Goal: Task Accomplishment & Management: Complete application form

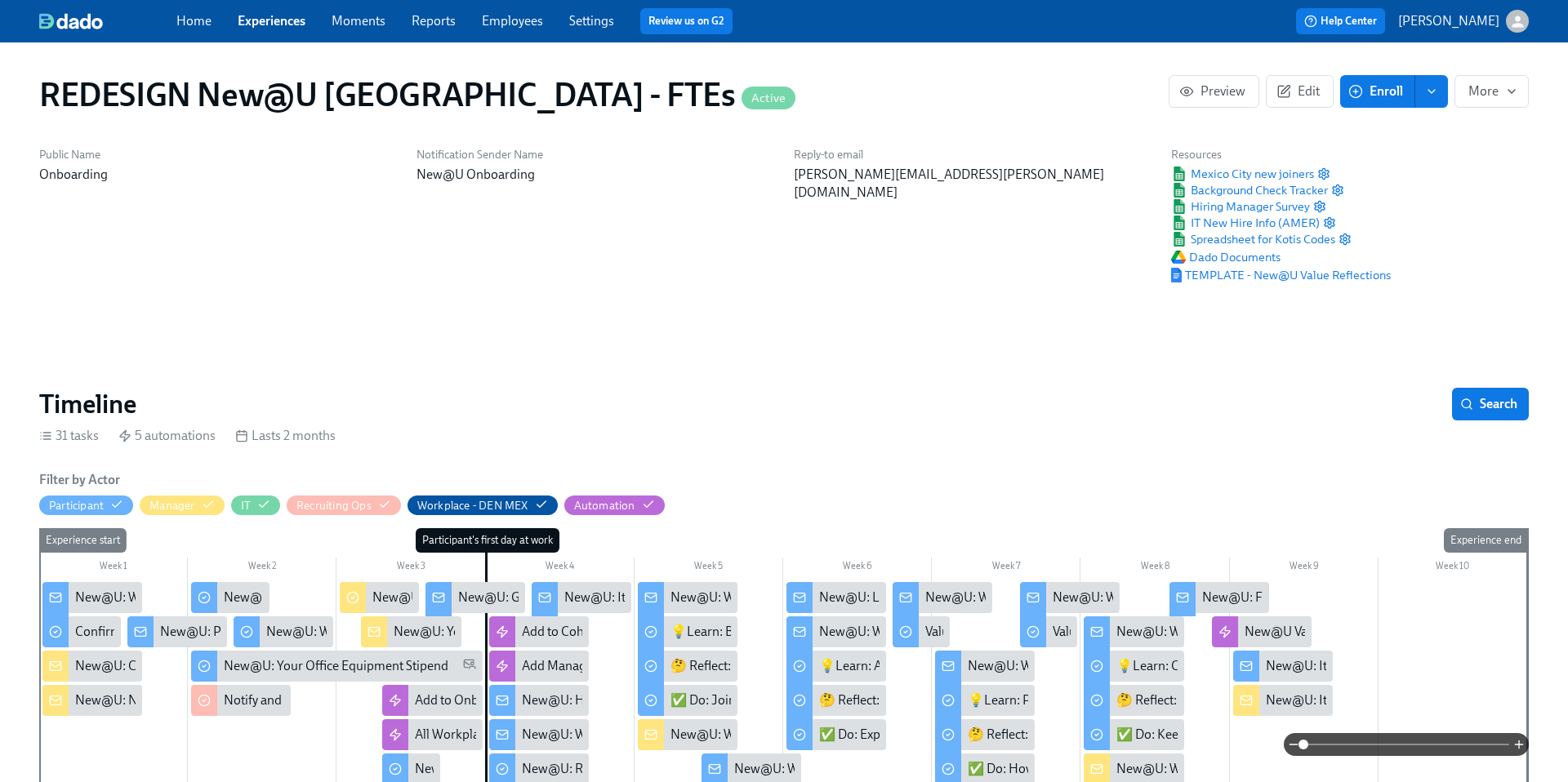
scroll to position [0, 23793]
click at [278, 22] on link "Experiences" at bounding box center [271, 21] width 68 height 15
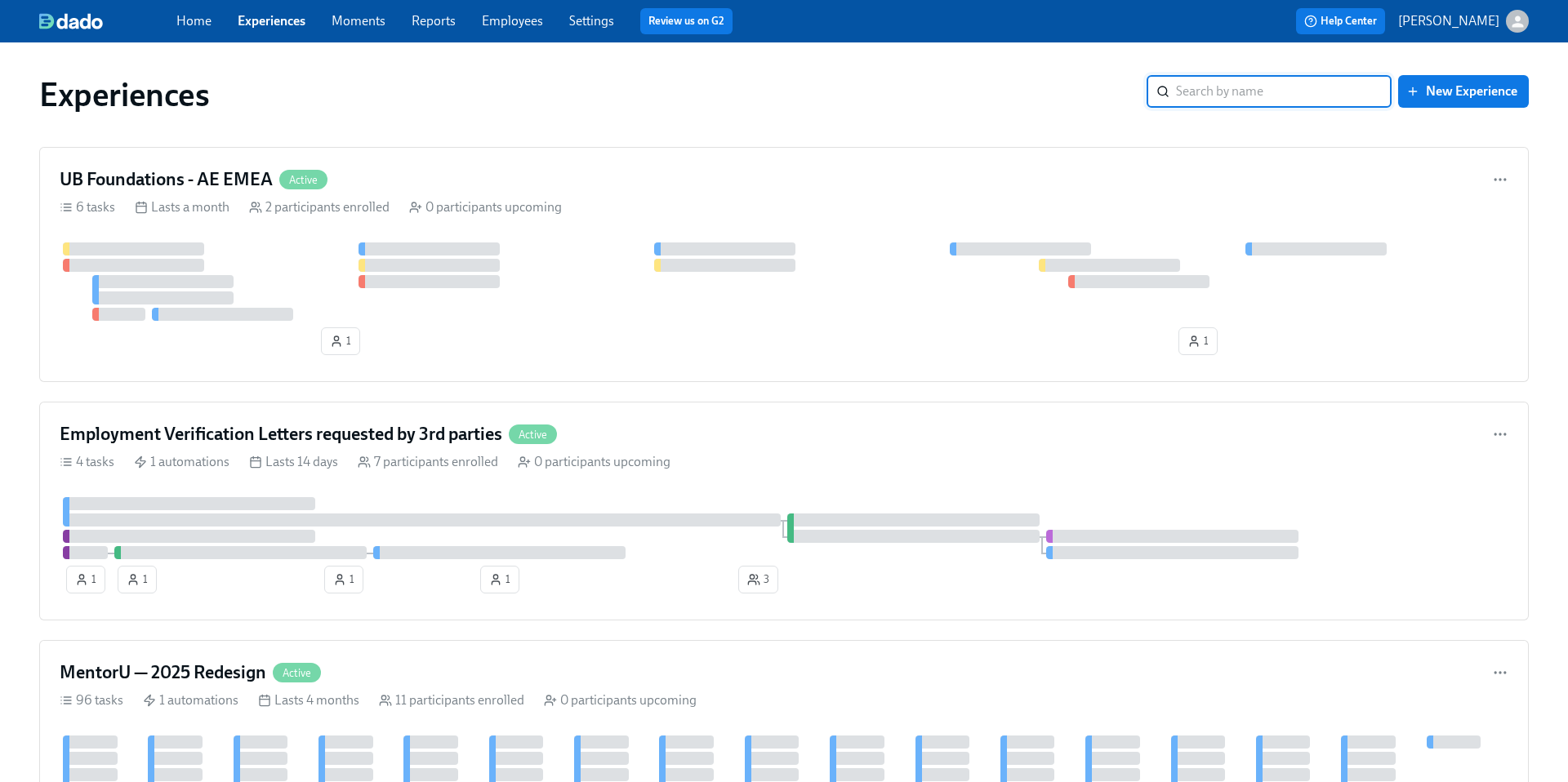
click at [1210, 94] on input "search" at bounding box center [1284, 92] width 216 height 33
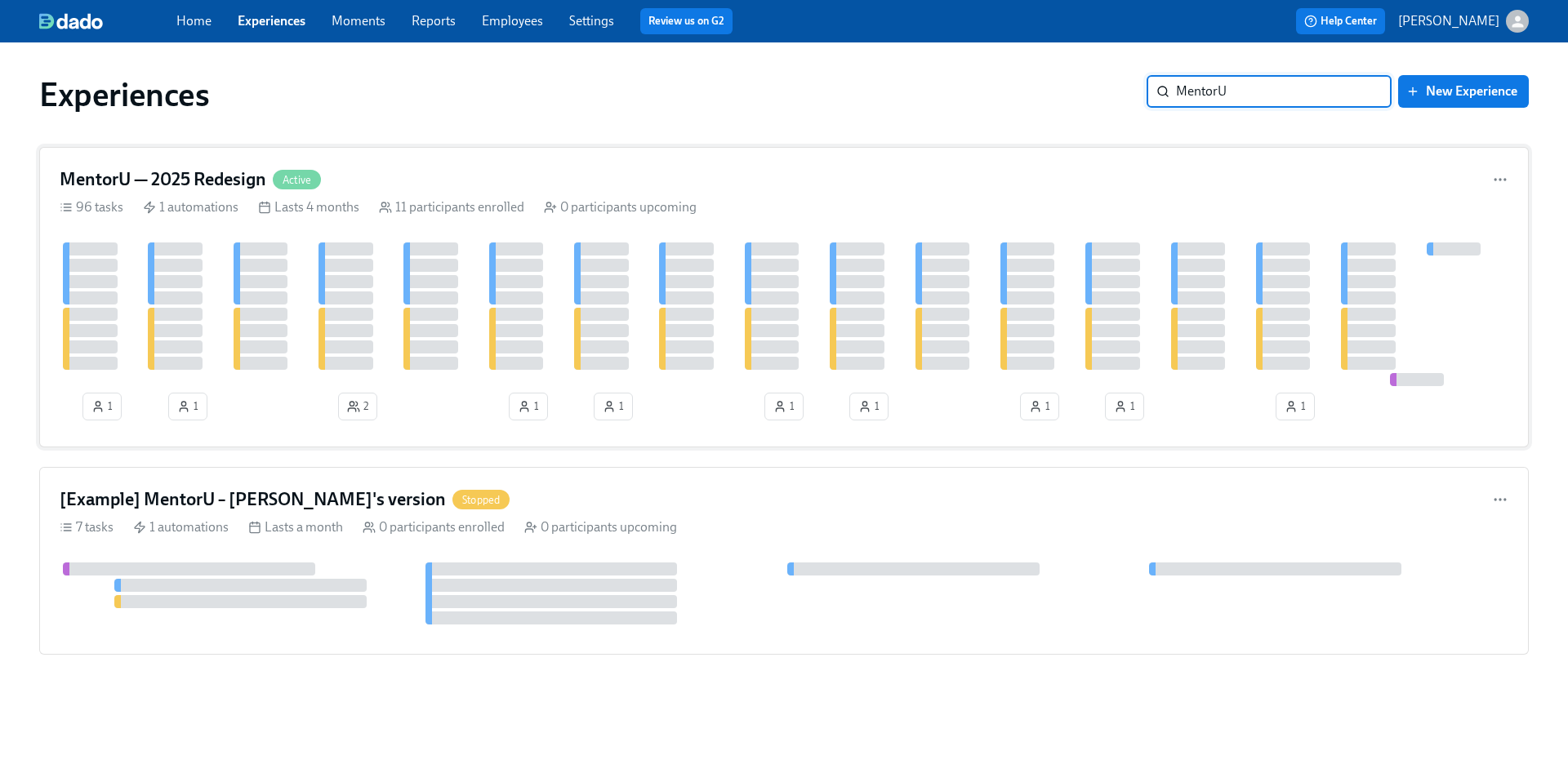
type input "MentorU"
click at [238, 184] on h4 "MentorU — 2025 Redesign" at bounding box center [163, 179] width 206 height 24
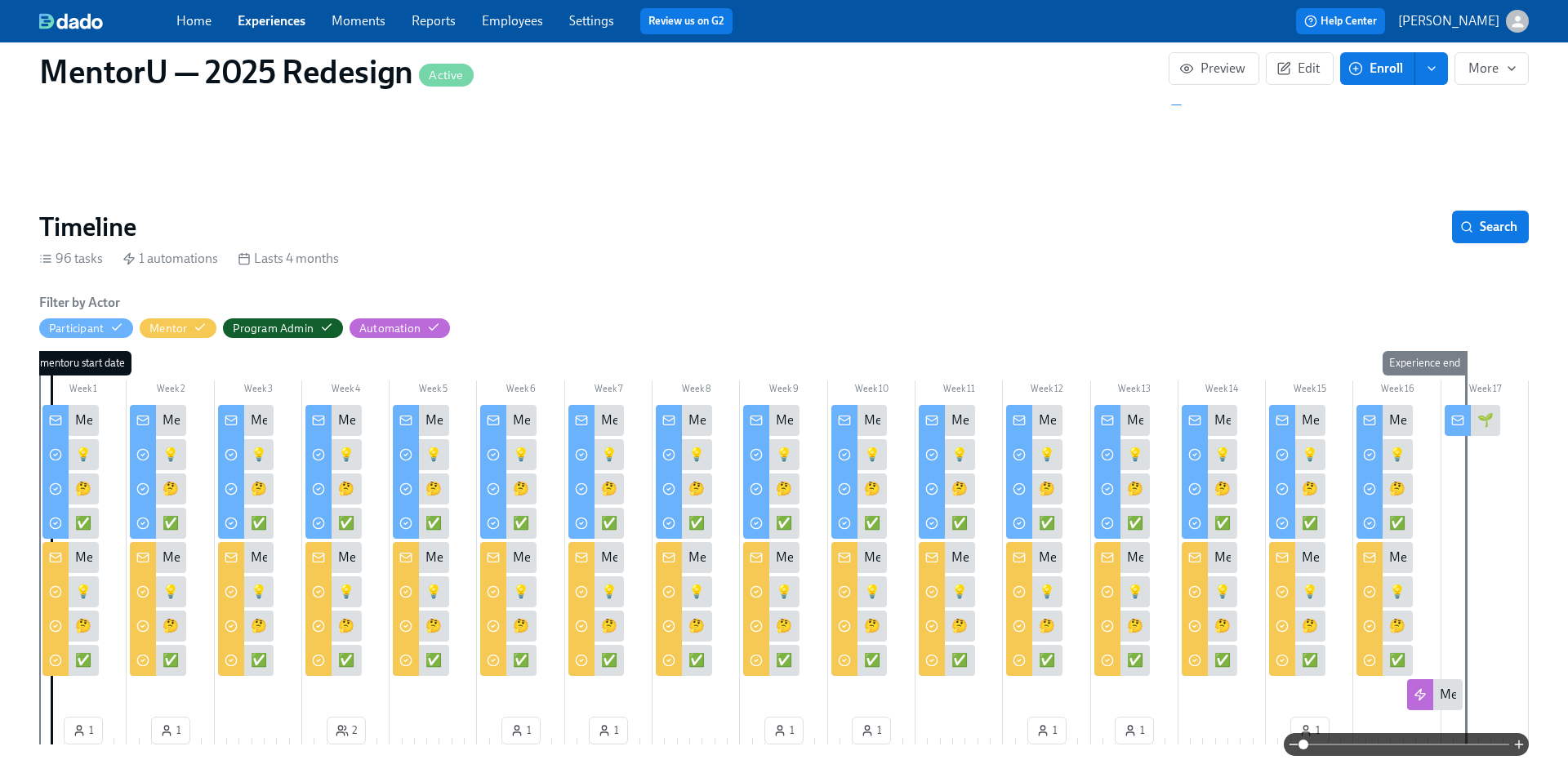
scroll to position [135, 0]
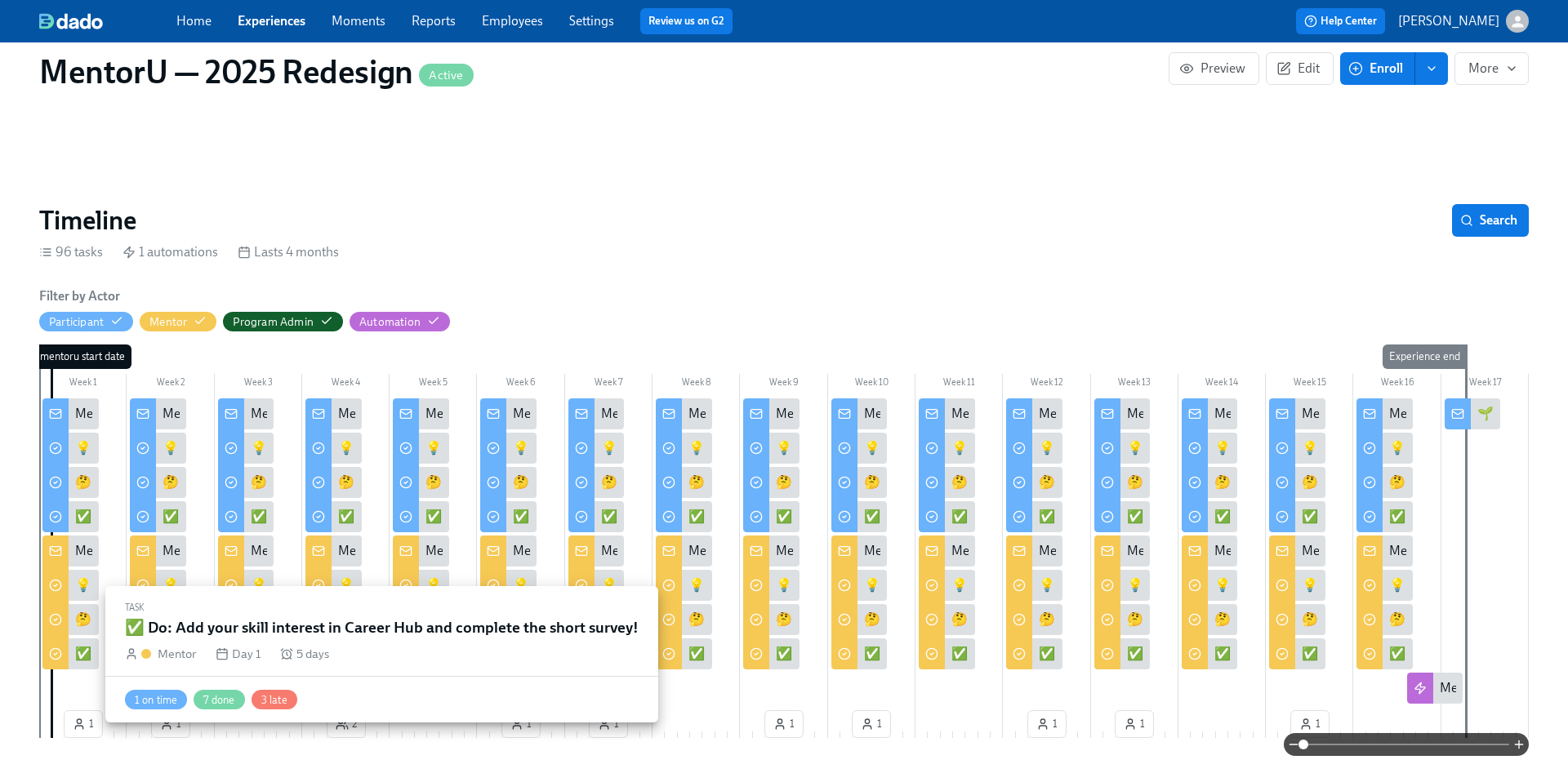
click at [81, 660] on div "✅ Do: Add your skill interest in Career Hub and complete the short survey!" at bounding box center [282, 654] width 414 height 18
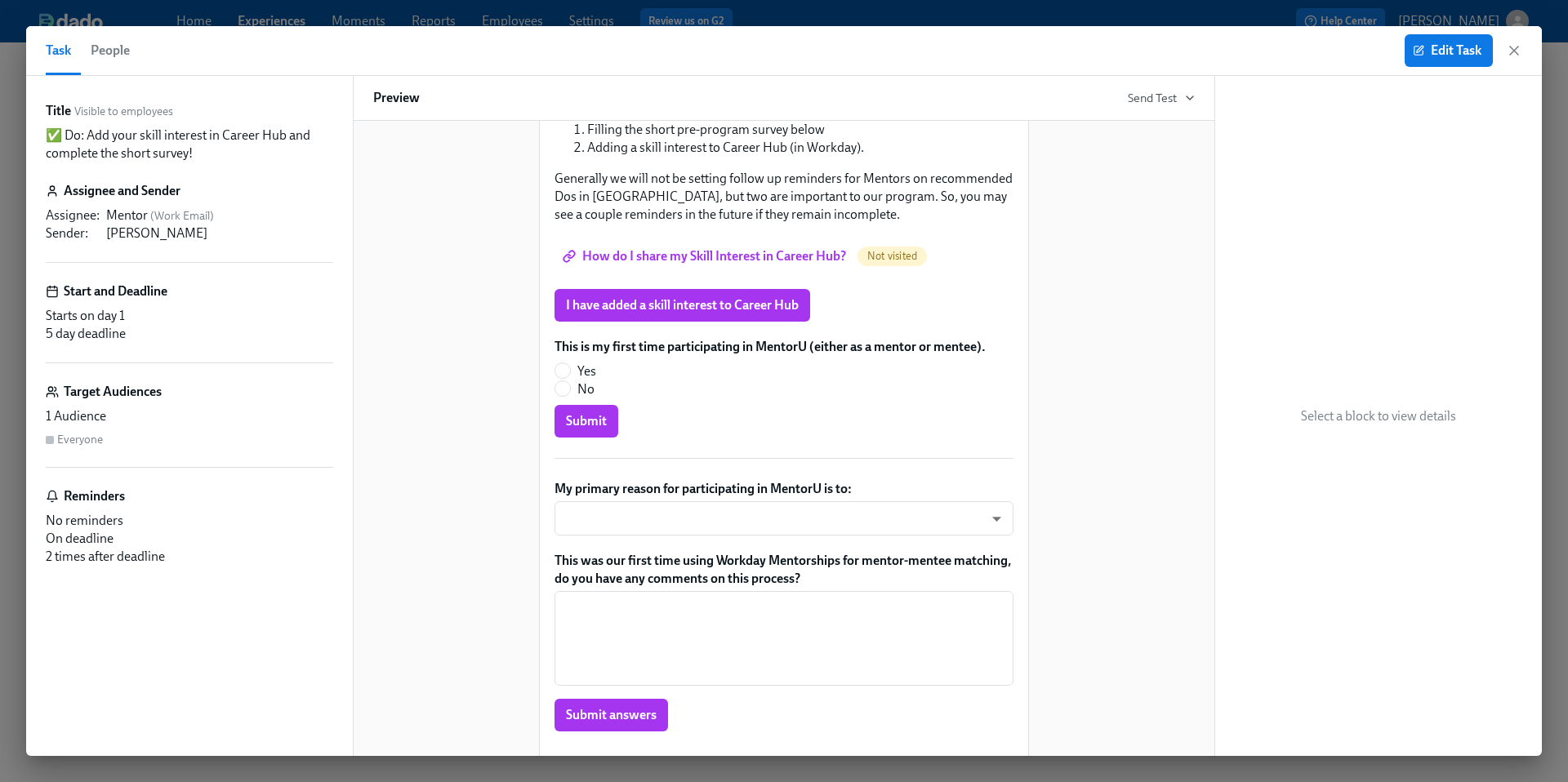
scroll to position [247, 0]
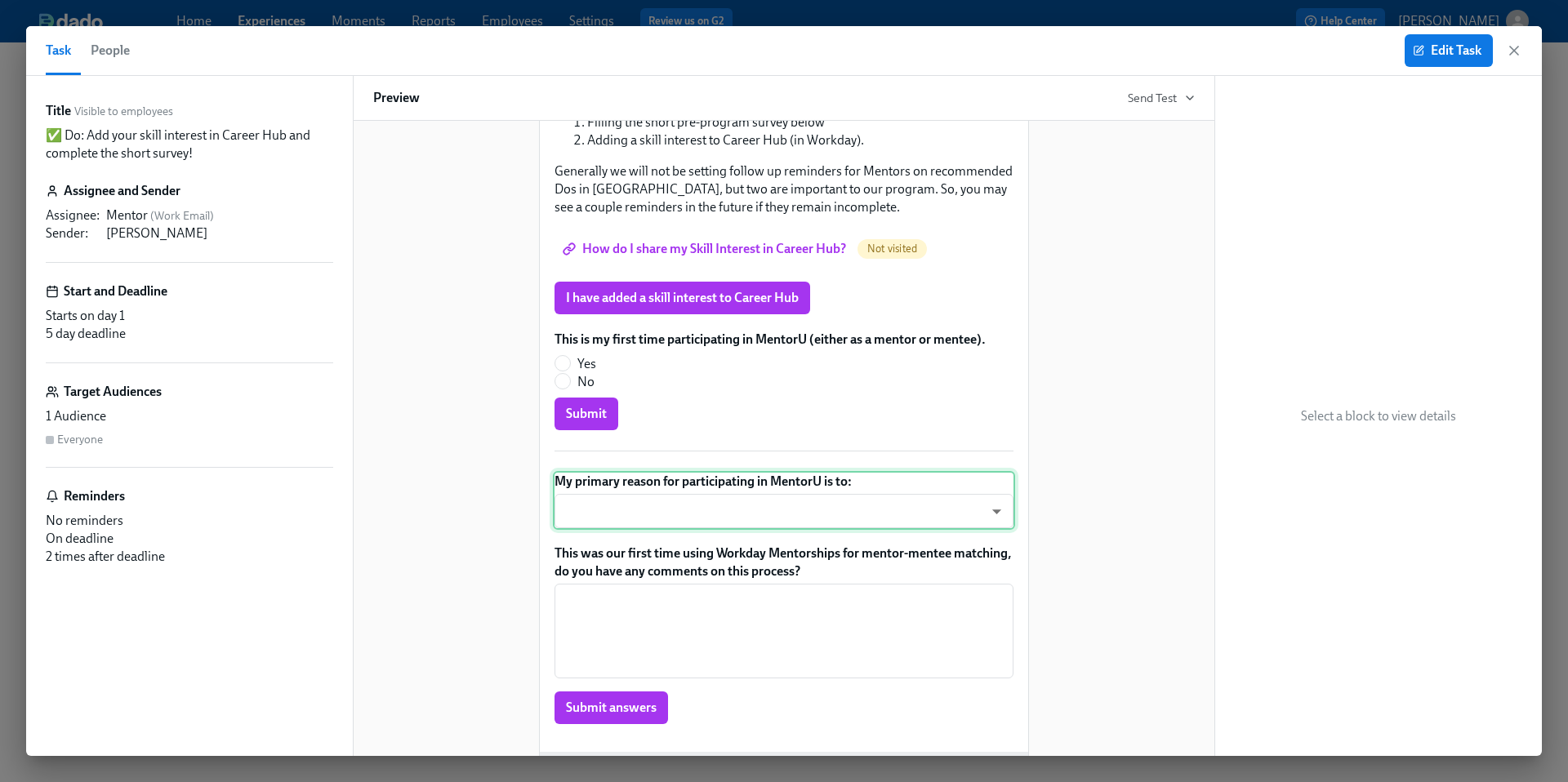
click at [627, 515] on div "My primary reason for participating in MentorU is to: ​ ​" at bounding box center [783, 500] width 462 height 59
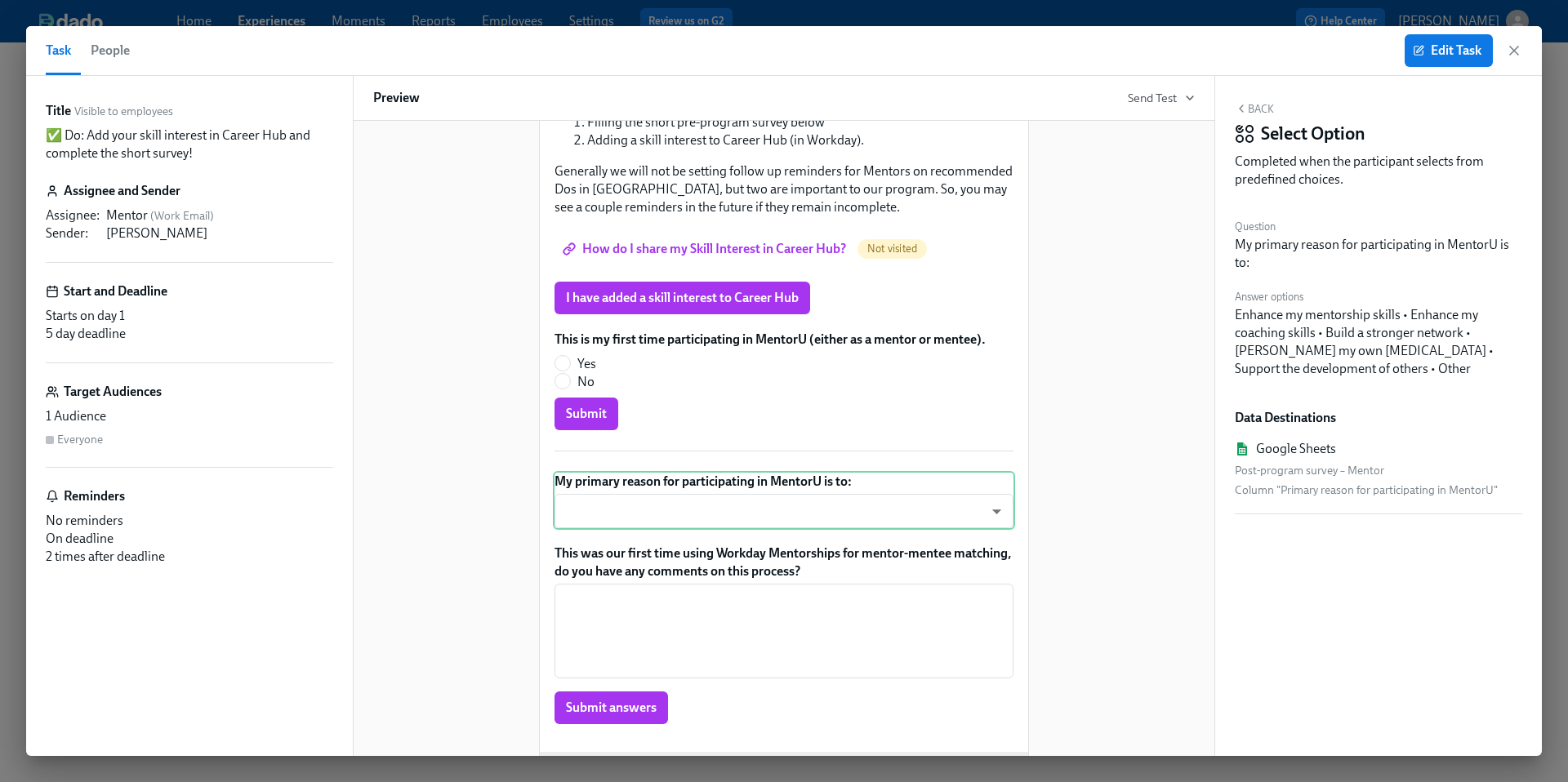
click at [1316, 249] on div "My primary reason for participating in MentorU is to:" at bounding box center [1379, 254] width 287 height 36
copy div "My primary reason for participating in MentorU is to:"
click at [1514, 55] on icon "button" at bounding box center [1514, 50] width 16 height 16
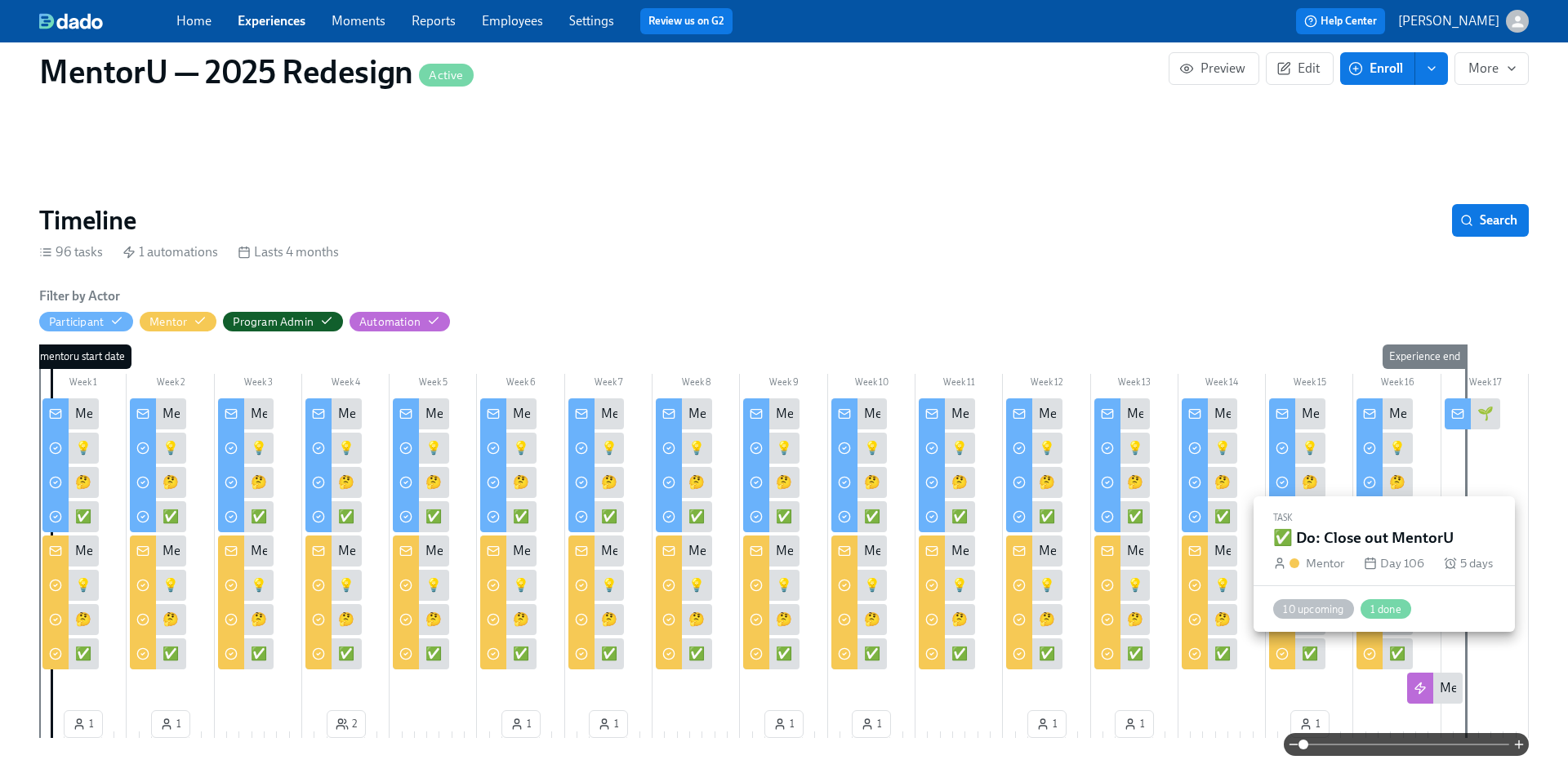
click at [1392, 656] on div "✅ Do: Close out MentorU" at bounding box center [1463, 654] width 147 height 18
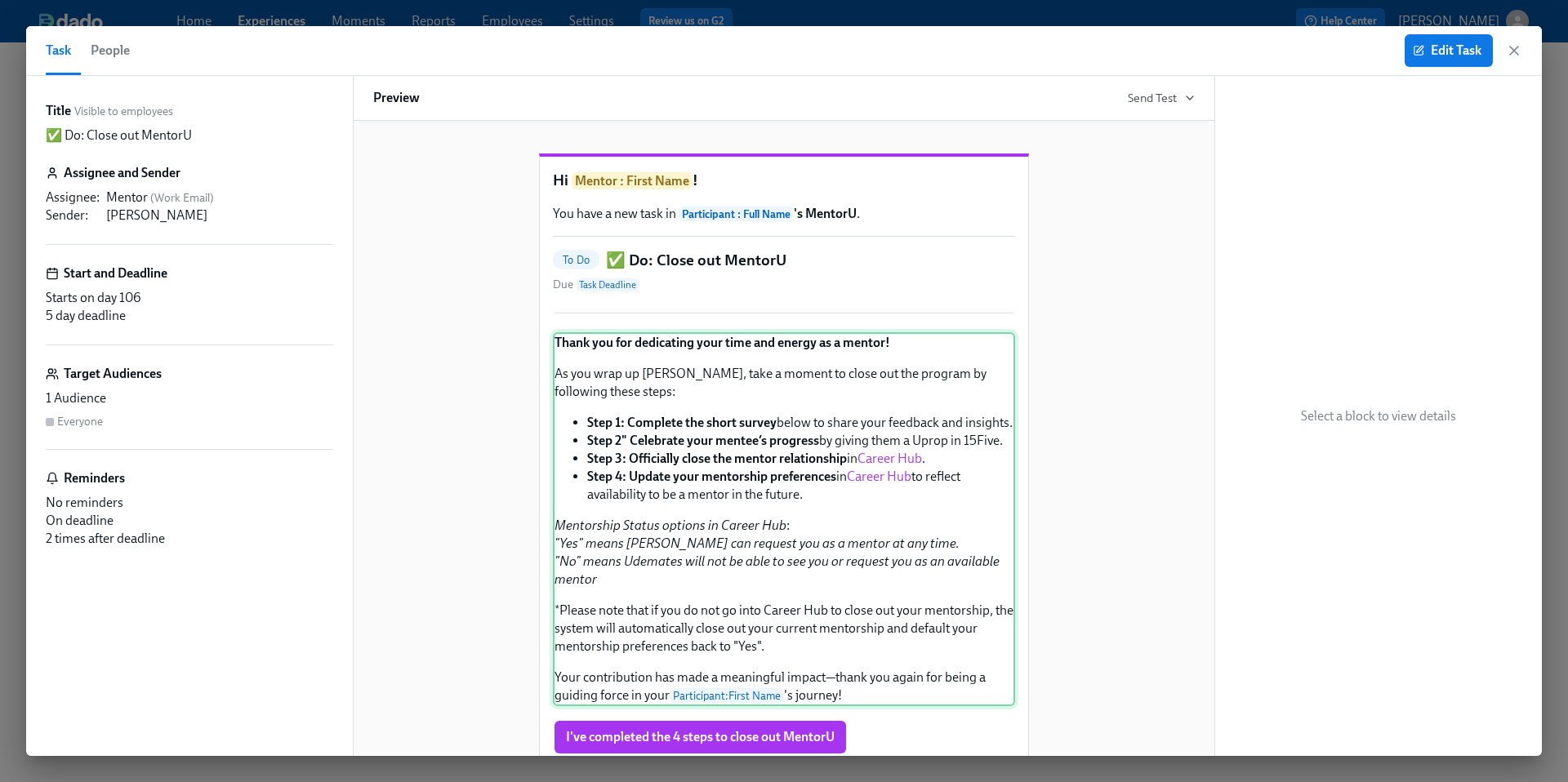
scroll to position [498, 0]
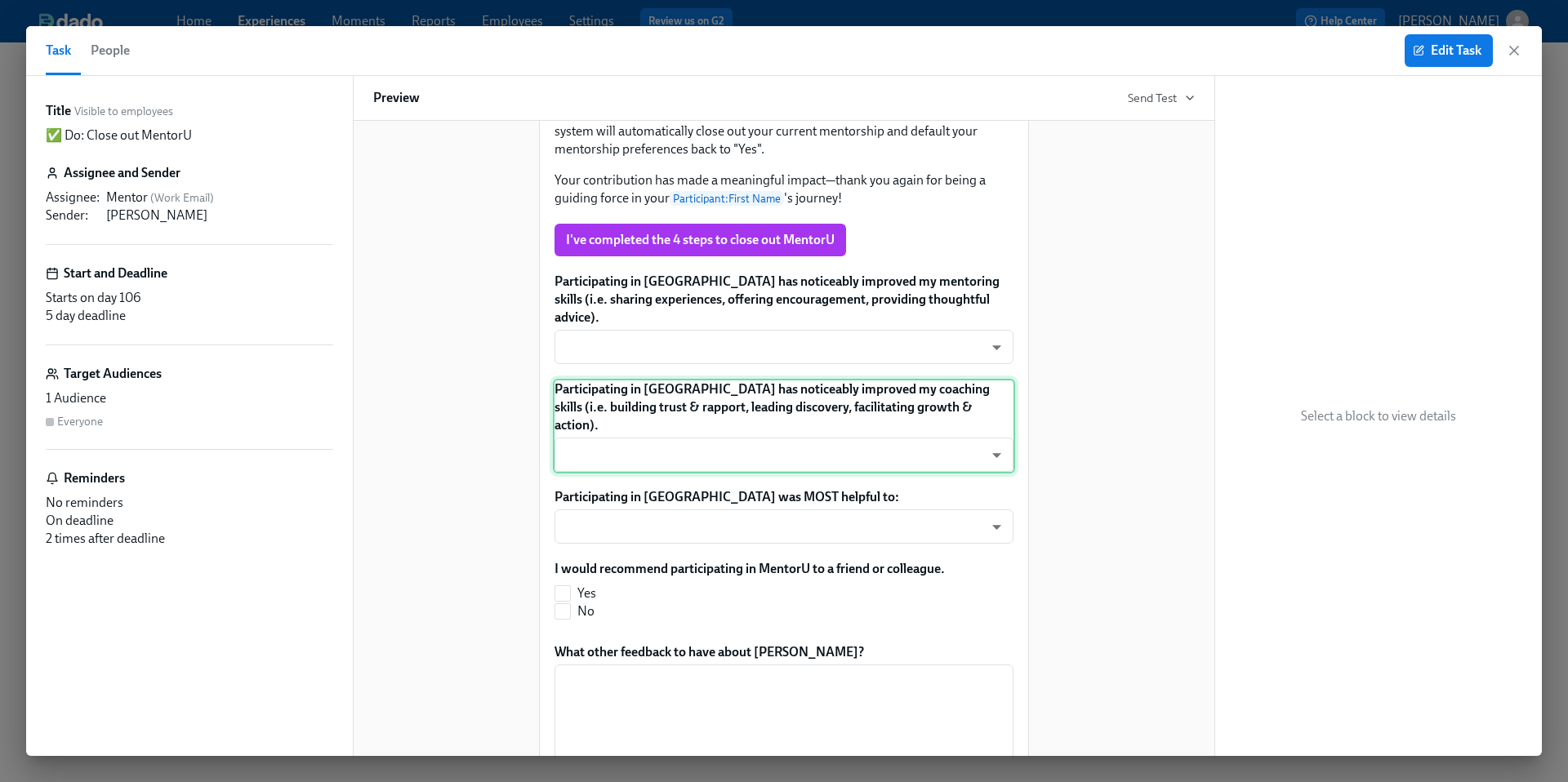
click at [737, 423] on div "Participating in [GEOGRAPHIC_DATA] has noticeably improved my coaching skills (…" at bounding box center [783, 426] width 462 height 94
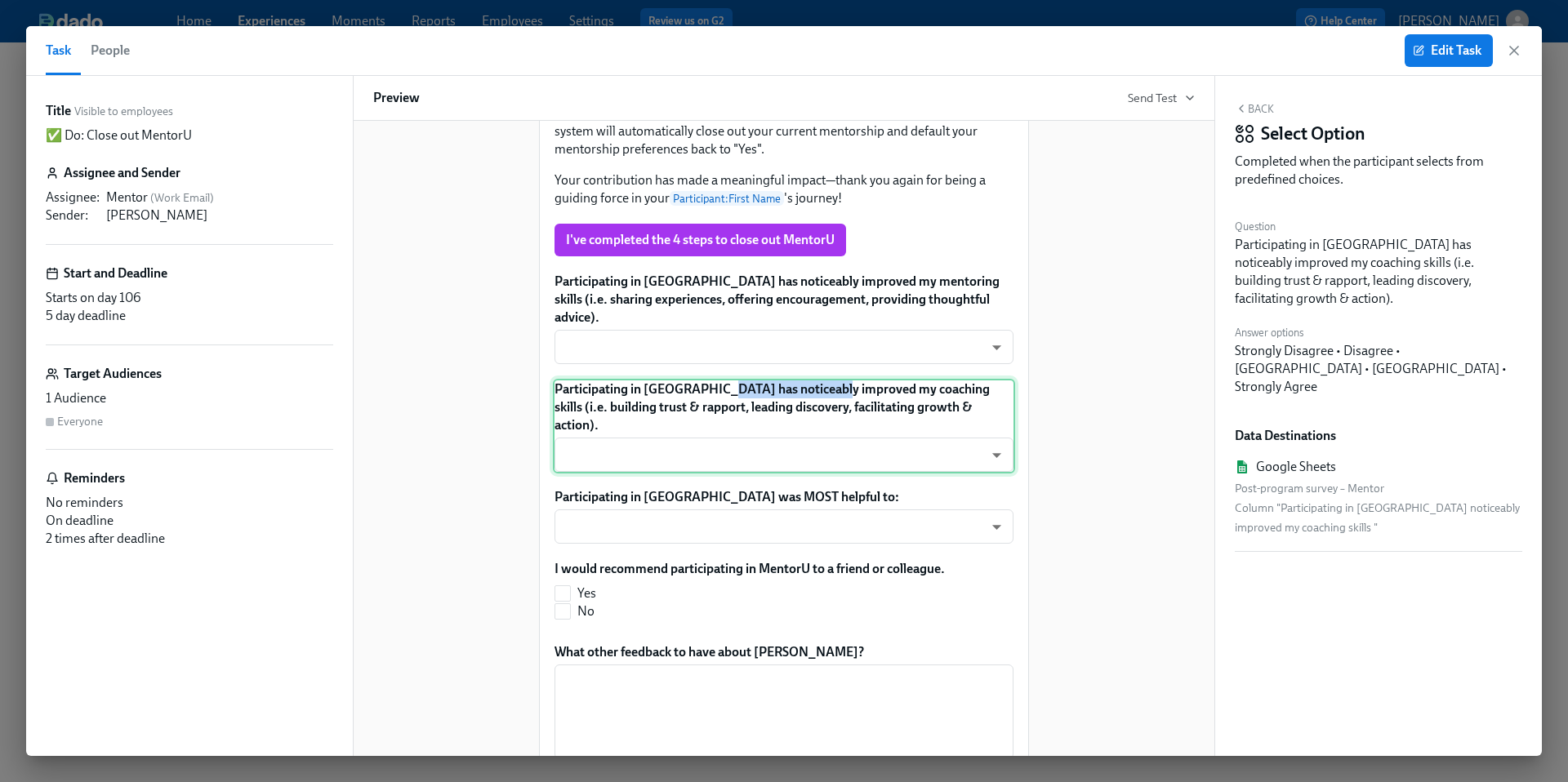
drag, startPoint x: 722, startPoint y: 425, endPoint x: 837, endPoint y: 426, distance: 115.0
click at [838, 427] on div "Participating in [GEOGRAPHIC_DATA] has noticeably improved my coaching skills (…" at bounding box center [783, 426] width 462 height 94
copy p "noticeably improved"
click at [1094, 542] on div "Hi Mentor : First Name ! You have a new task in Participant : Full Name 's Ment…" at bounding box center [784, 274] width 822 height 1289
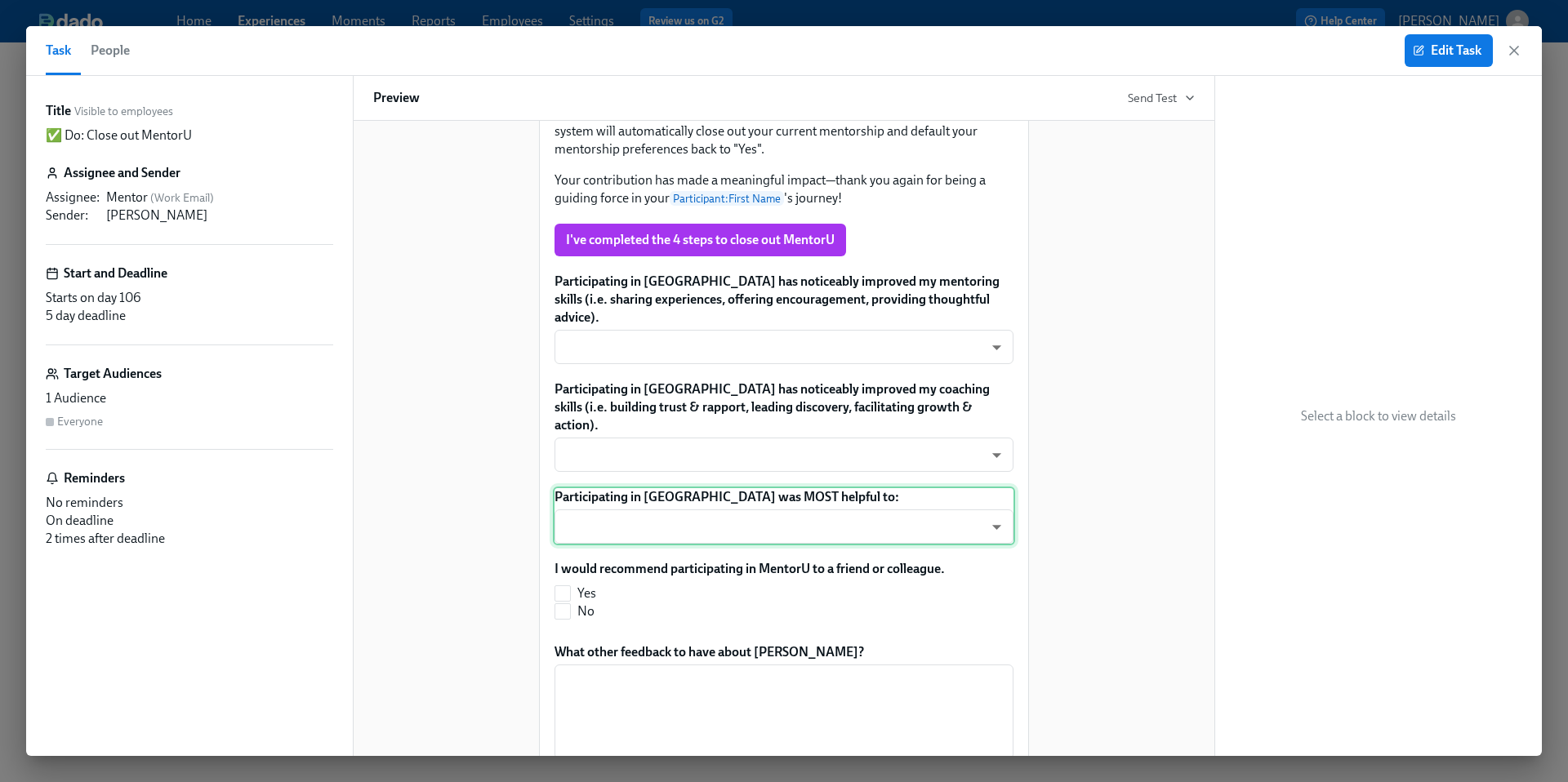
click at [679, 506] on div "Participating in [GEOGRAPHIC_DATA] was MOST helpful to: ​ ​" at bounding box center [783, 516] width 462 height 59
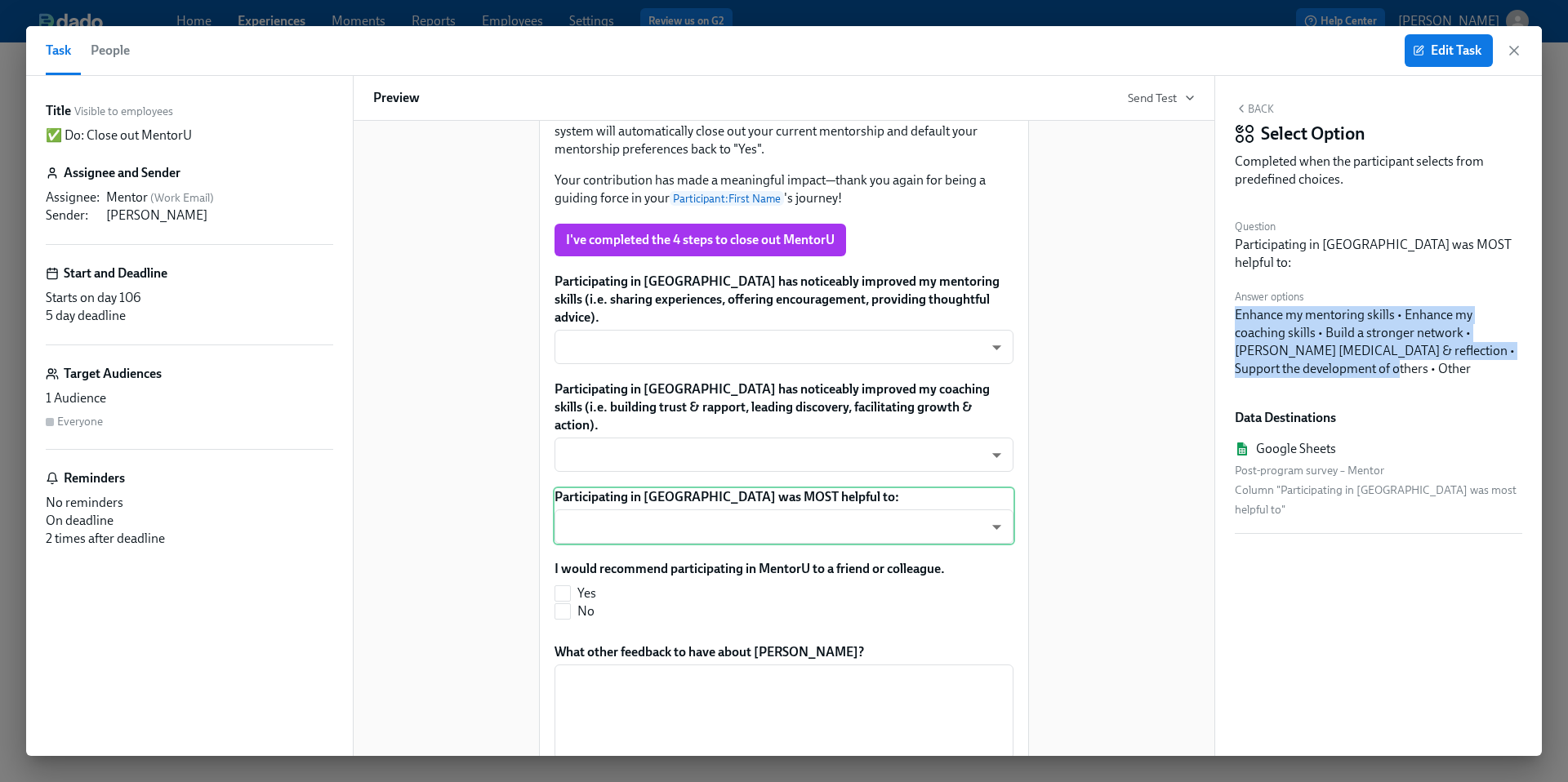
drag, startPoint x: 1365, startPoint y: 351, endPoint x: 1230, endPoint y: 299, distance: 144.7
click at [1230, 299] on div "Back Select Option Completed when the participant selects from predefined choic…" at bounding box center [1378, 417] width 327 height 681
copy div "Enhance my mentoring skills • Enhance my coaching skills • Build a stronger net…"
click at [1515, 47] on icon "button" at bounding box center [1514, 50] width 16 height 16
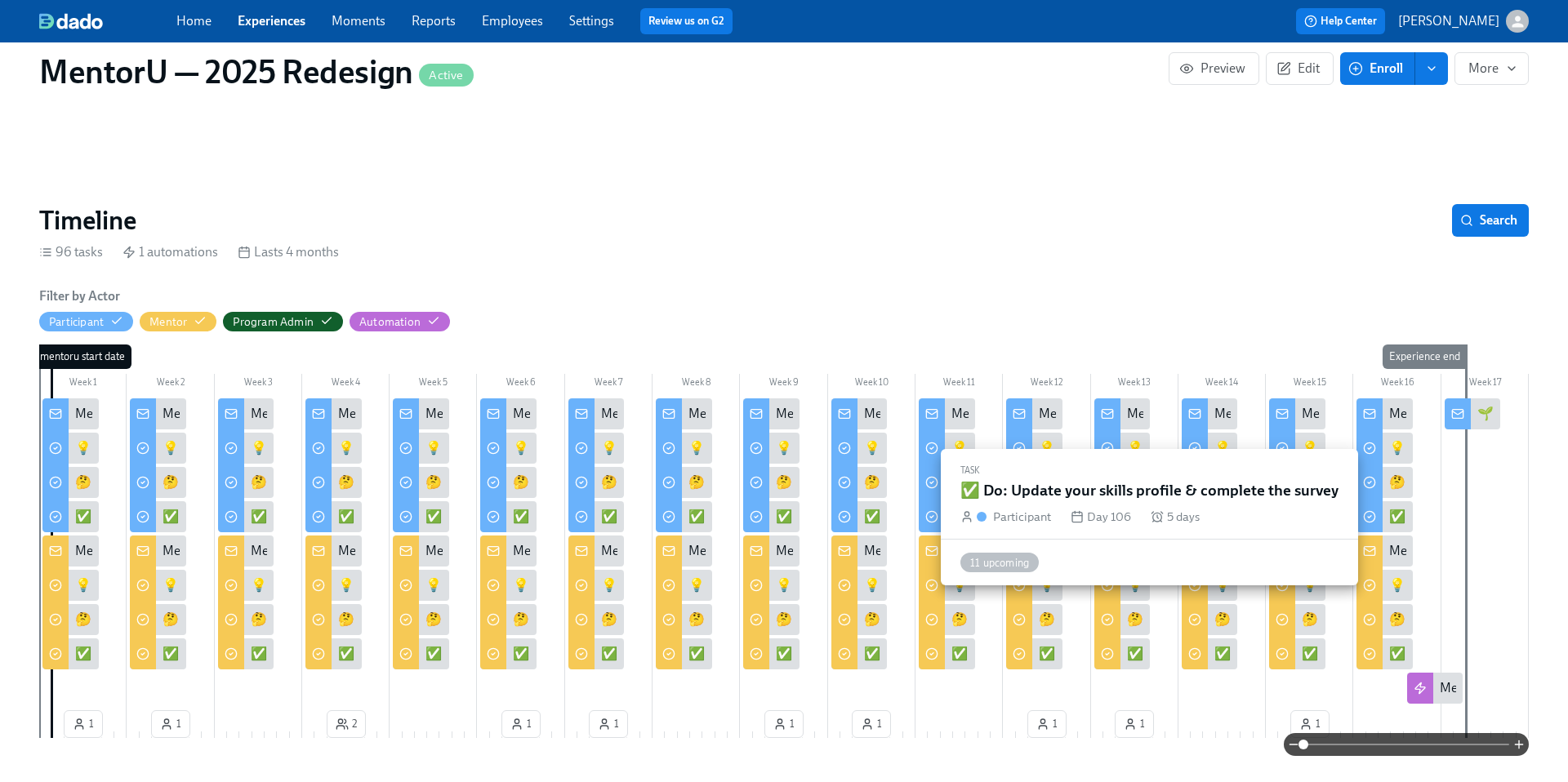
click at [1400, 519] on div "✅ Do: Update your skills profile & complete the survey" at bounding box center [1542, 517] width 305 height 18
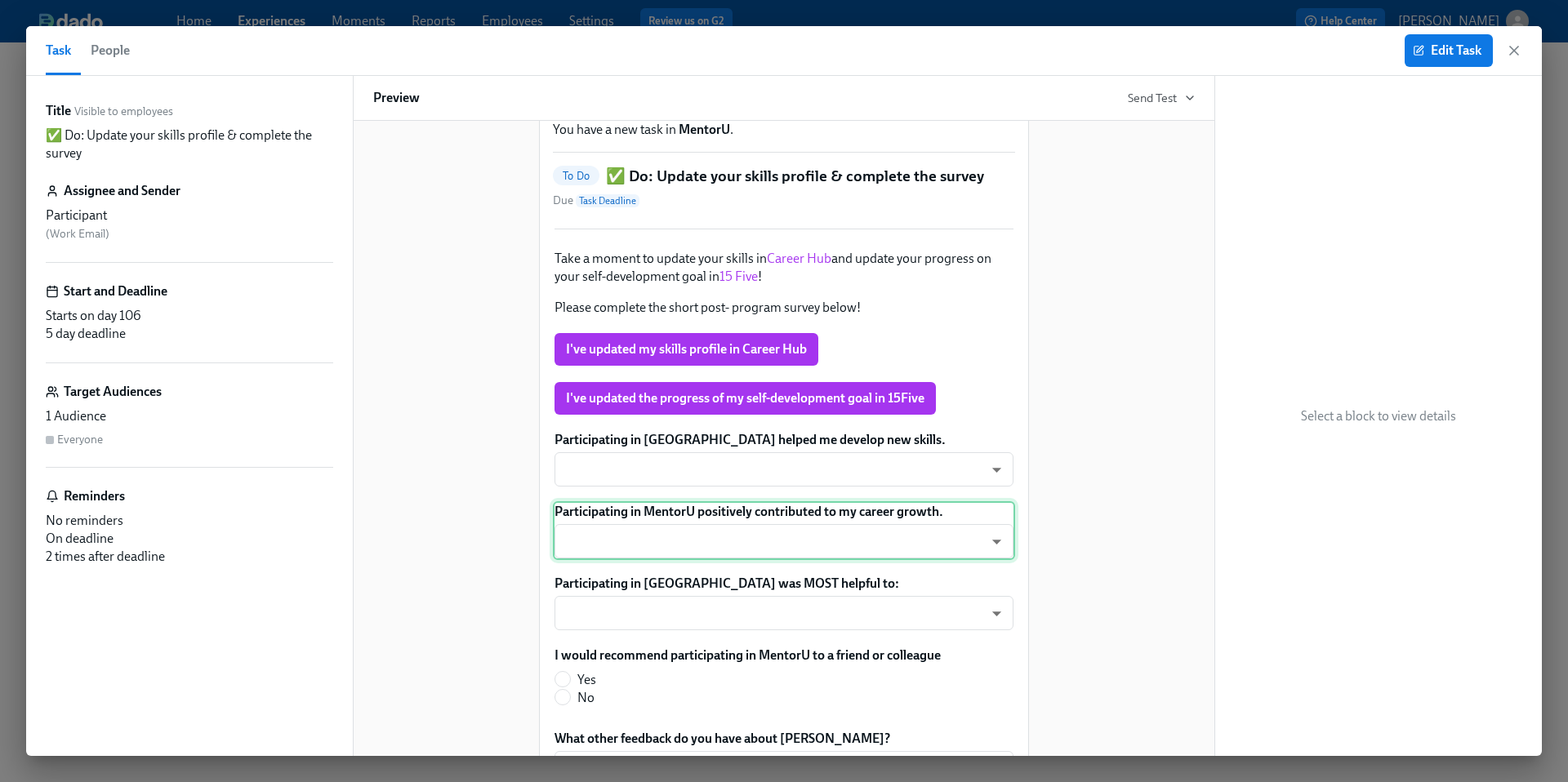
scroll to position [87, 0]
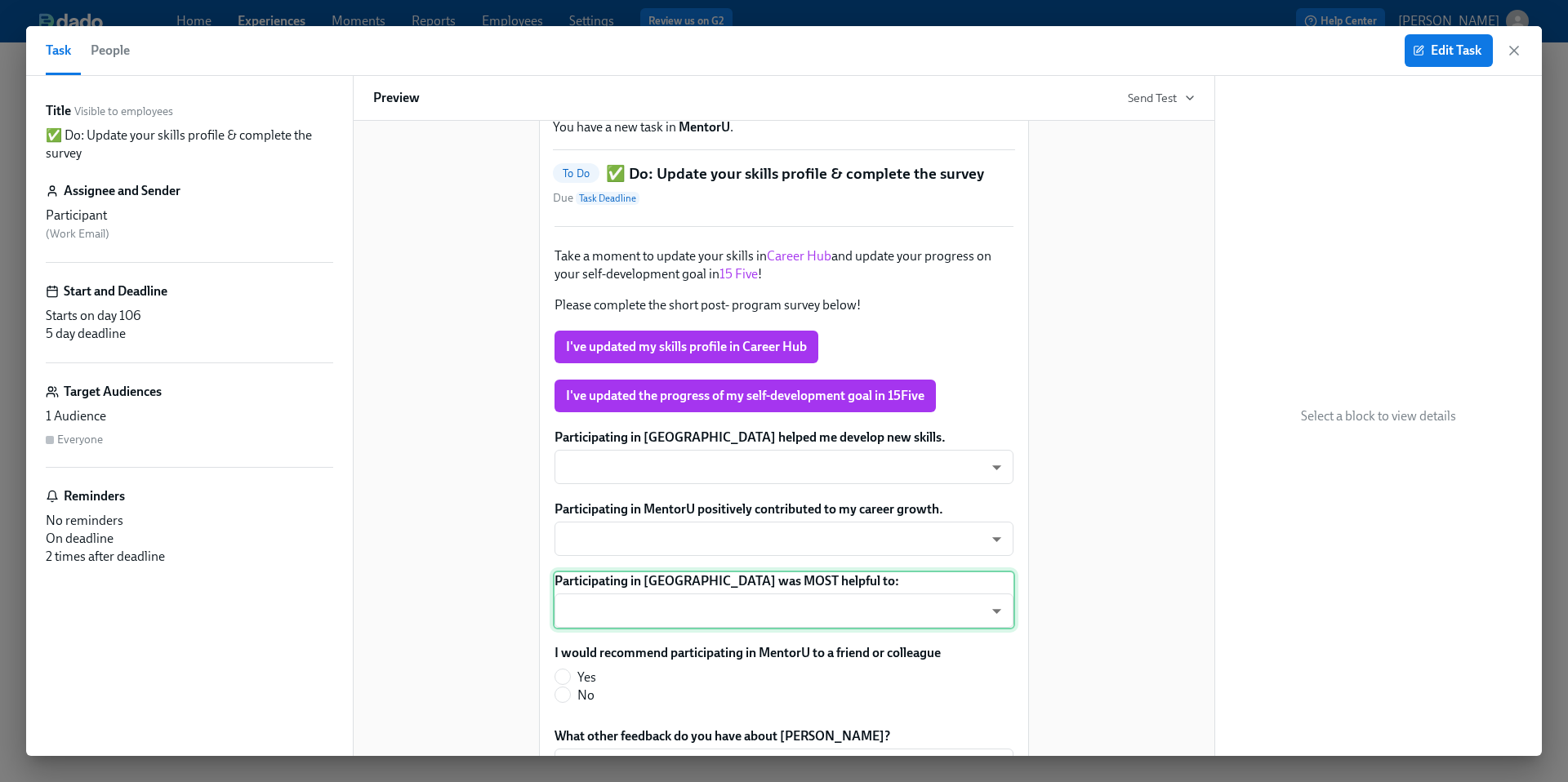
click at [790, 622] on div "Participating in [GEOGRAPHIC_DATA] was MOST helpful to: ​ ​" at bounding box center [783, 600] width 462 height 59
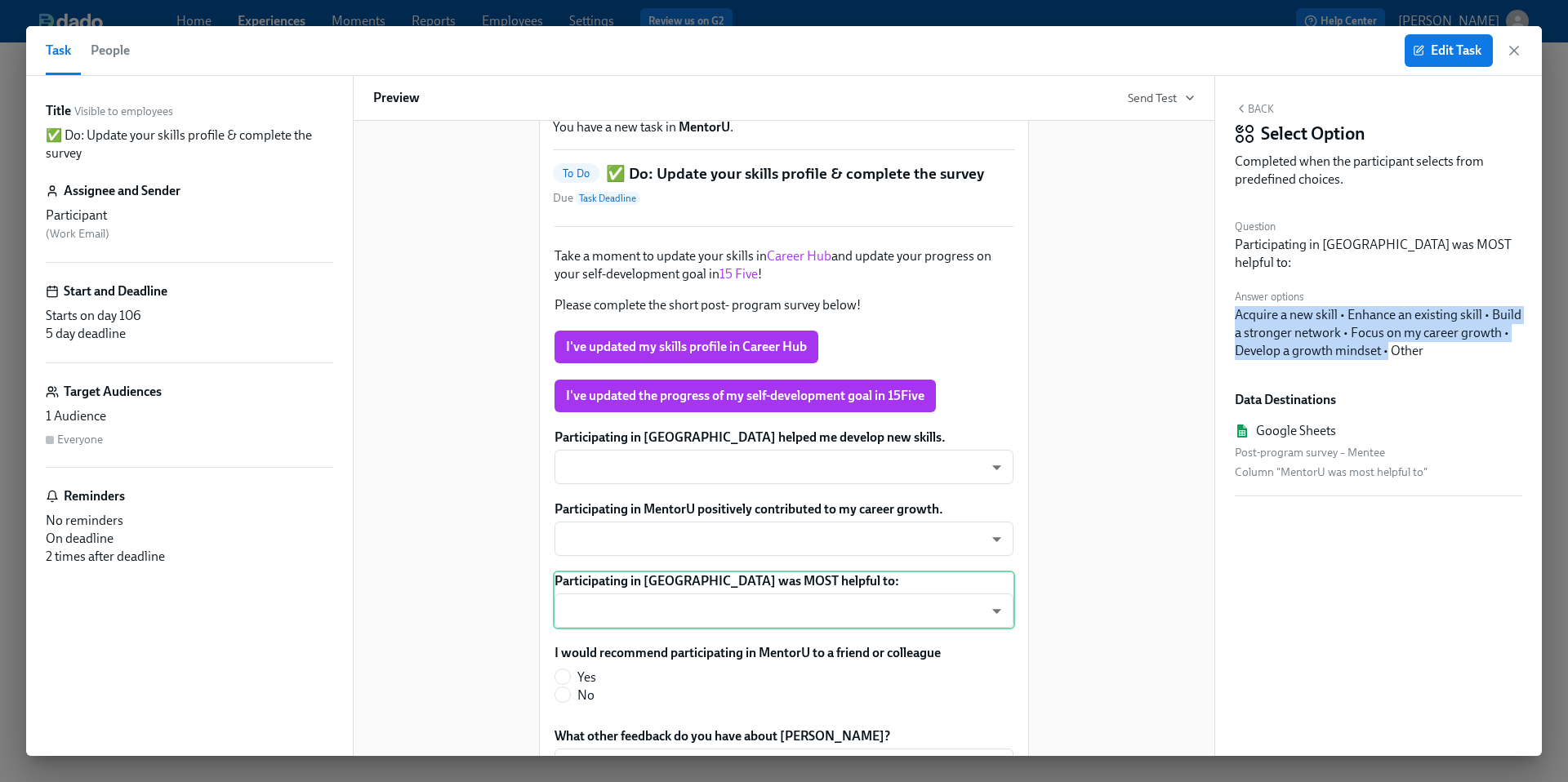
drag, startPoint x: 1387, startPoint y: 334, endPoint x: 1218, endPoint y: 296, distance: 173.2
click at [1218, 296] on div "Back Select Option Completed when the participant selects from predefined choic…" at bounding box center [1378, 417] width 327 height 681
copy div "Acquire a new skill • Enhance an existing skill • Build a stronger network • Fo…"
